Goal: Check status: Check status

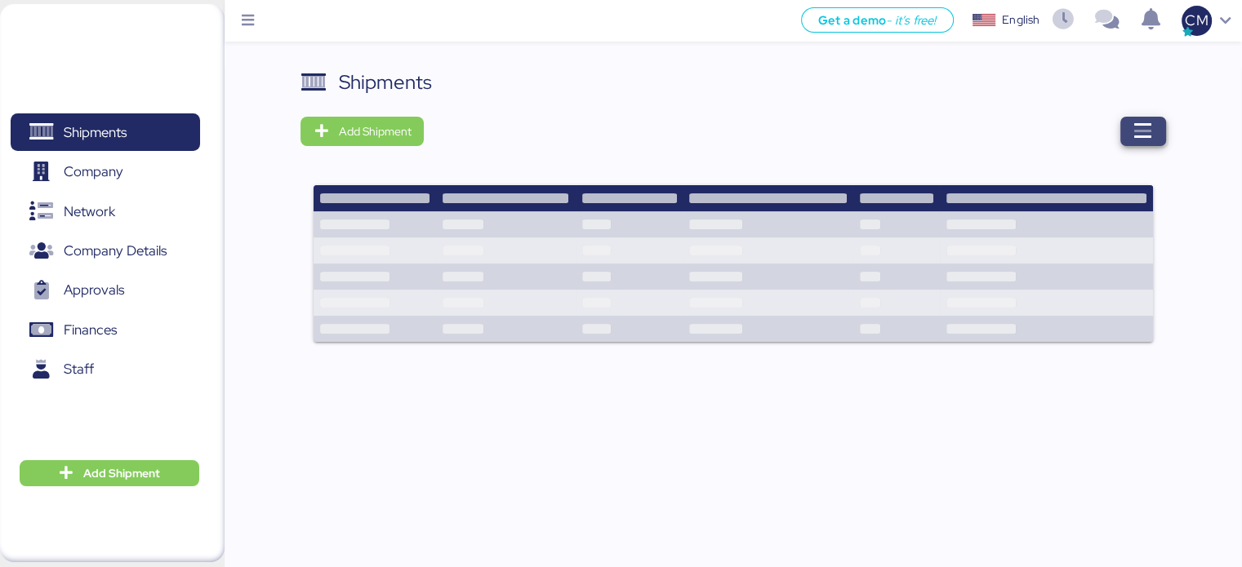
click at [1133, 133] on icon "button" at bounding box center [1143, 132] width 20 height 20
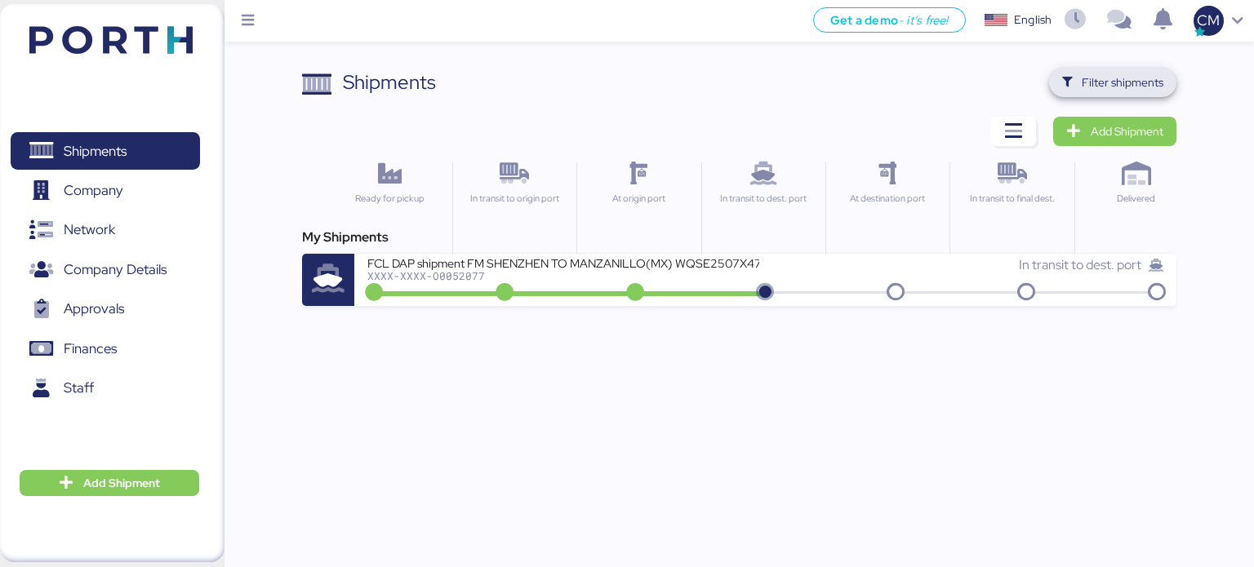
click at [1124, 87] on span "Filter shipments" at bounding box center [1123, 83] width 82 height 20
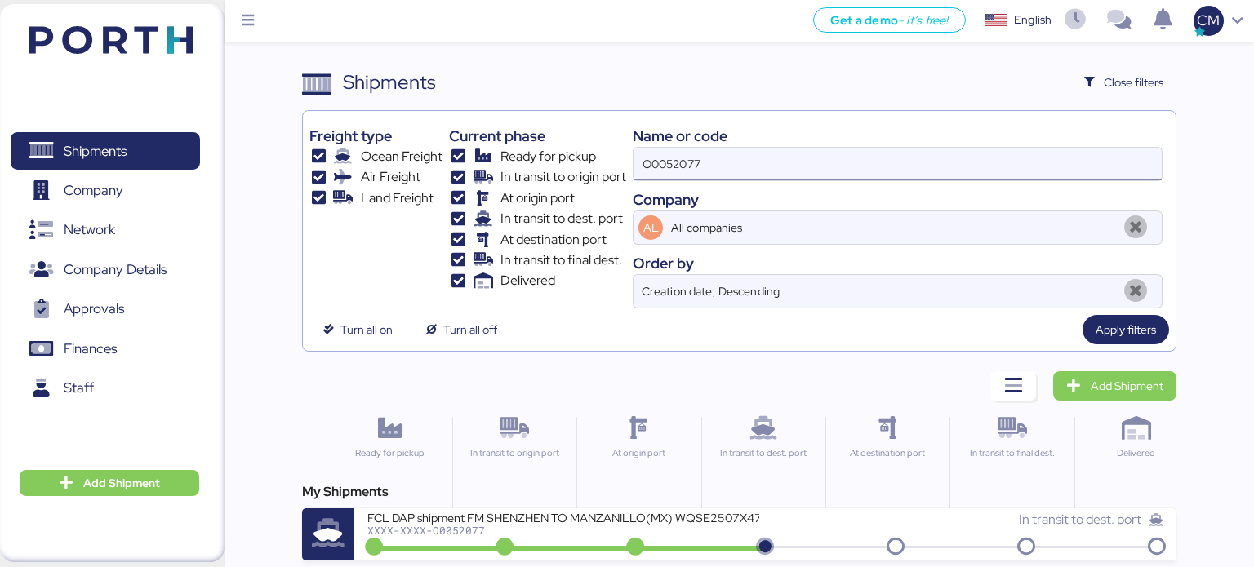
click at [715, 169] on input "O0052077" at bounding box center [897, 164] width 528 height 33
paste input "O0052064"
type input "O0052064"
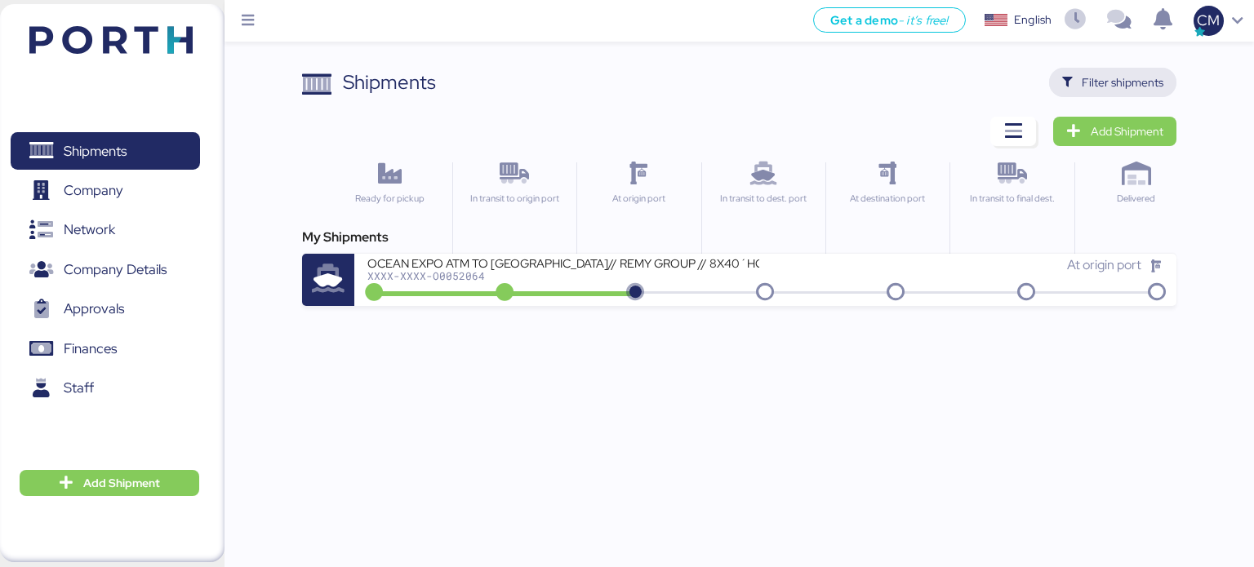
click at [1120, 76] on span "Filter shipments" at bounding box center [1123, 83] width 82 height 20
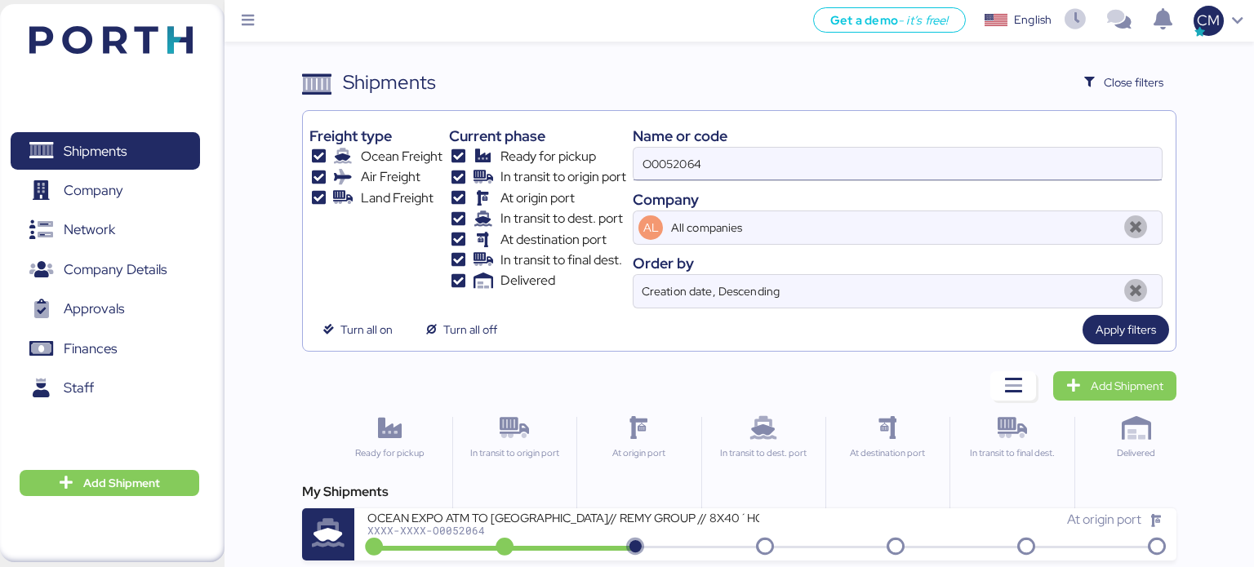
click at [775, 169] on input "O0052064" at bounding box center [897, 164] width 528 height 33
paste input "O0052091"
type input "O0052091"
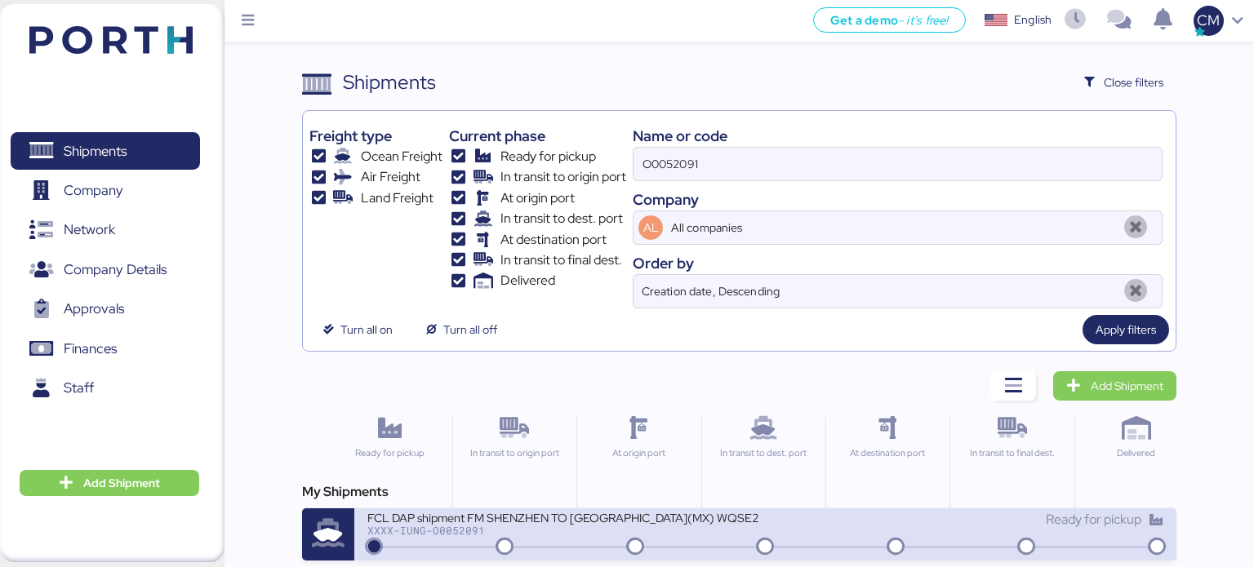
click at [682, 524] on div "FCL DAP shipment FM SHENZHEN TO [GEOGRAPHIC_DATA](MX) WQSE2508X08" at bounding box center [563, 517] width 392 height 14
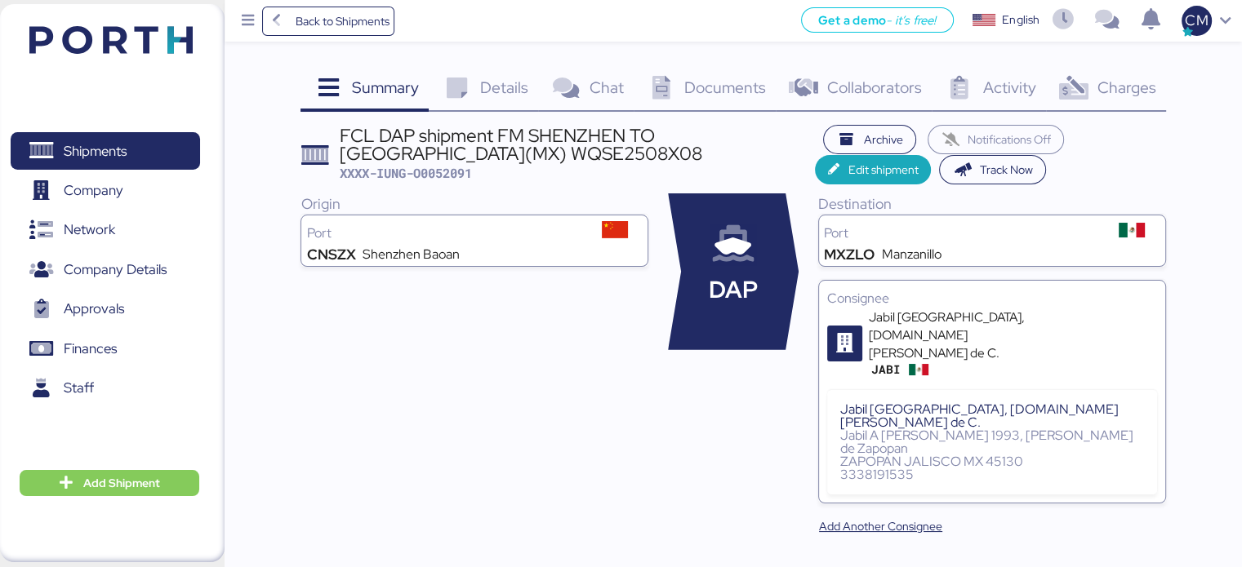
click at [696, 109] on div "Documents 0" at bounding box center [704, 90] width 143 height 44
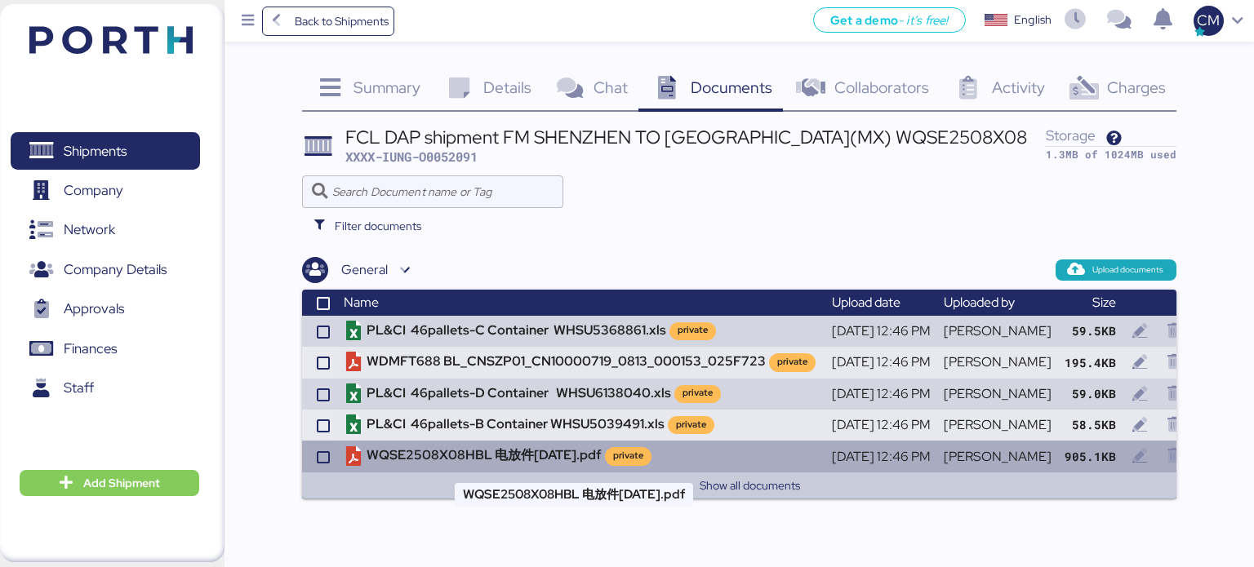
click at [526, 454] on td "WQSE2508X08HBL 电放件[DATE].pdf private" at bounding box center [581, 456] width 488 height 31
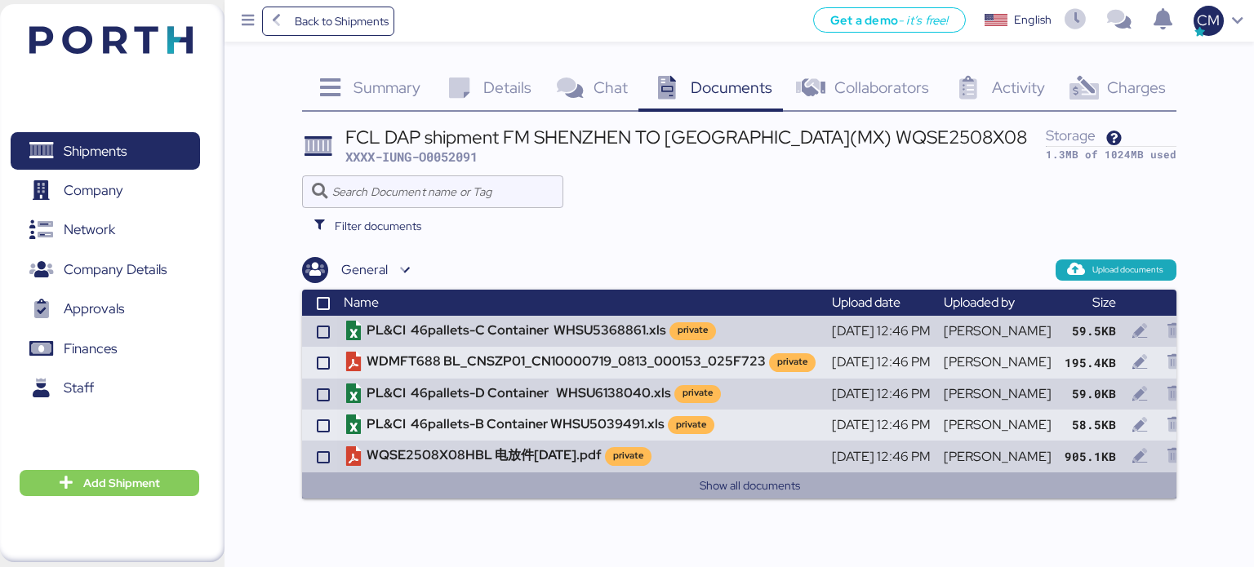
click at [718, 479] on button "Show all documents" at bounding box center [750, 486] width 857 height 20
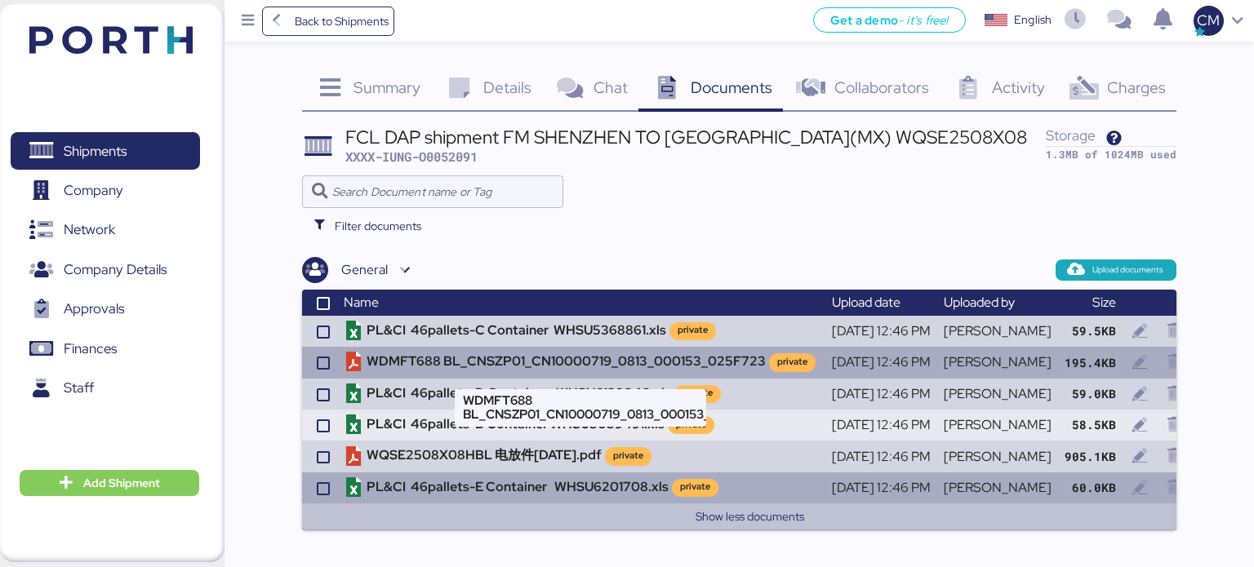
click at [553, 349] on td "WDMFT688 BL_CNSZP01_CN10000719_0813_000153_025F723 private" at bounding box center [581, 362] width 488 height 31
